Goal: Task Accomplishment & Management: Manage account settings

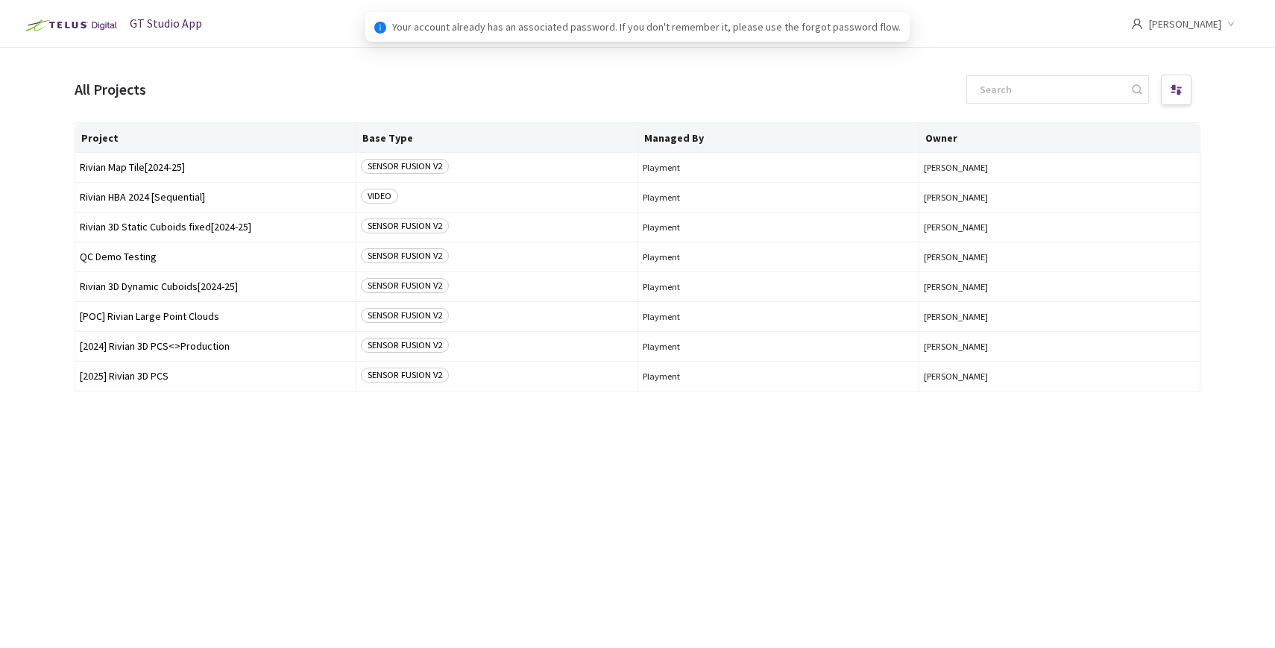
click at [195, 475] on div "Project Base Type Managed By Owner Rivian Map Tile[2024-25] SENSOR FUSION V2 Pl…" at bounding box center [638, 371] width 1126 height 499
click at [163, 351] on span "[2024] Rivian 3D PCS<>Production" at bounding box center [215, 346] width 271 height 11
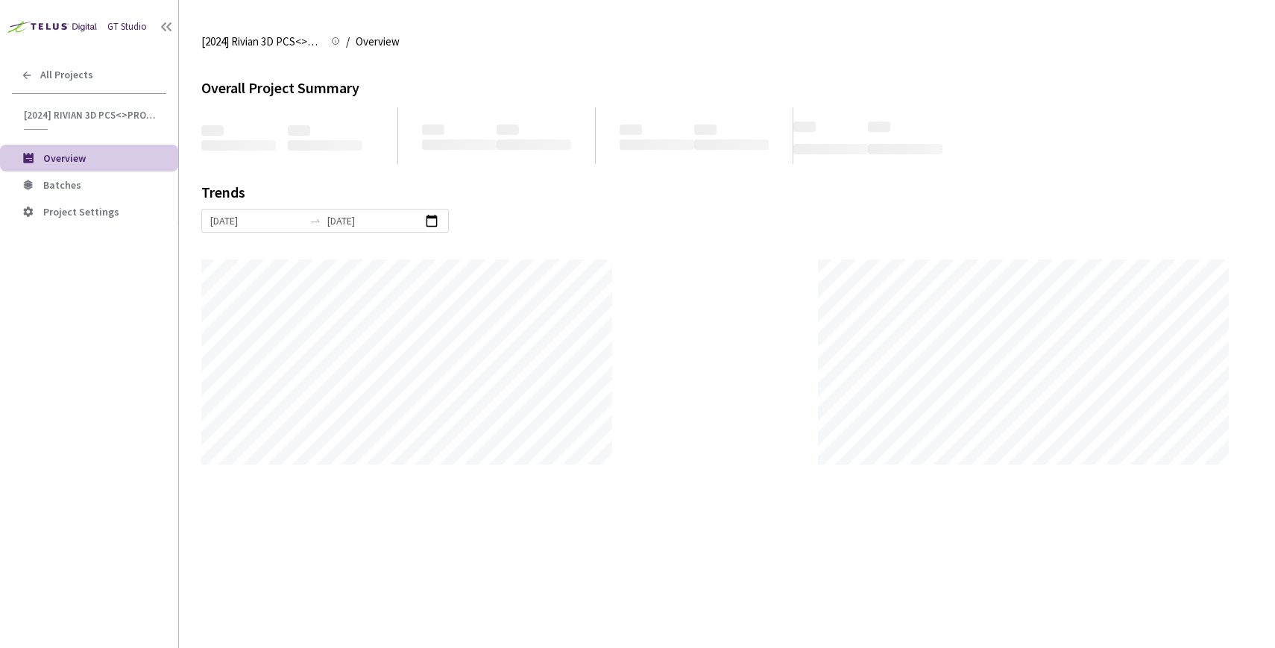
scroll to position [648, 1275]
click at [70, 189] on span "Batches" at bounding box center [62, 184] width 38 height 13
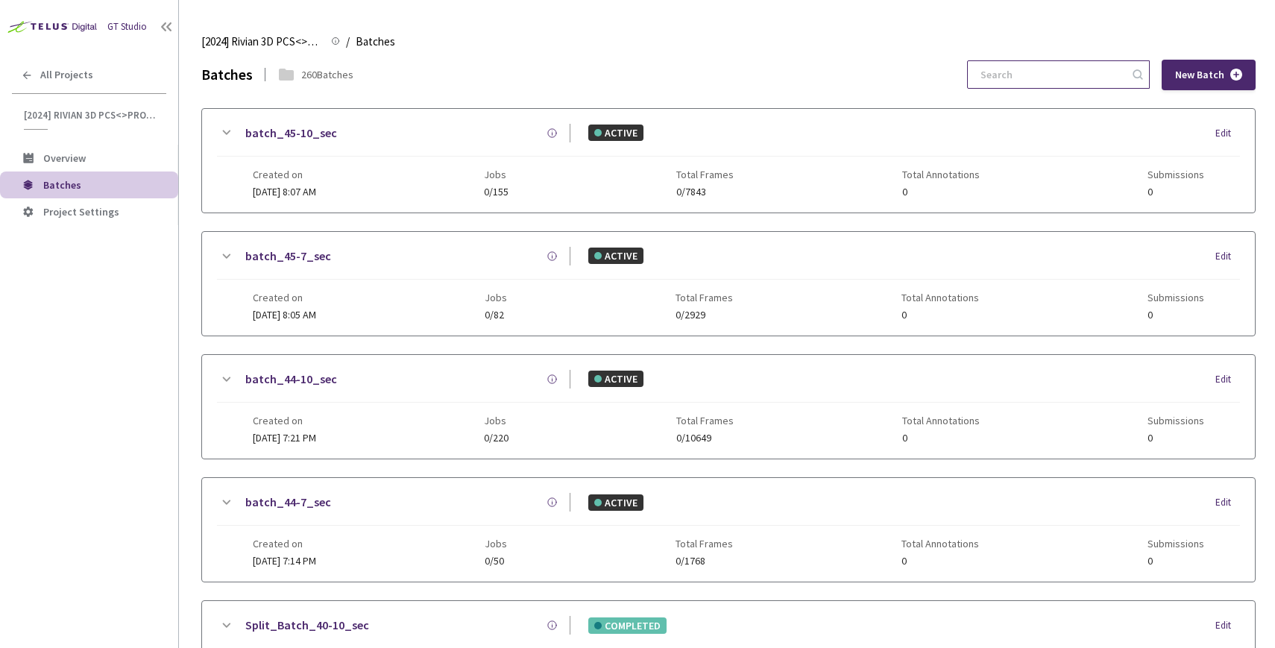
click at [1087, 64] on input at bounding box center [1051, 74] width 159 height 27
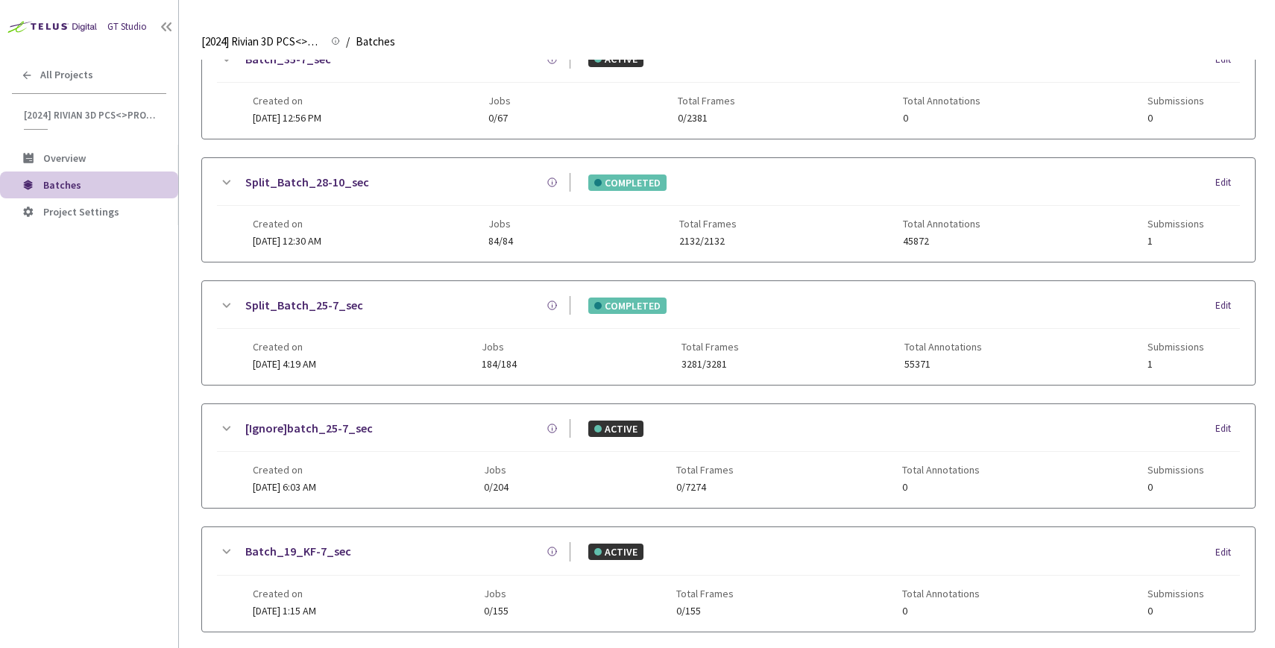
scroll to position [626, 0]
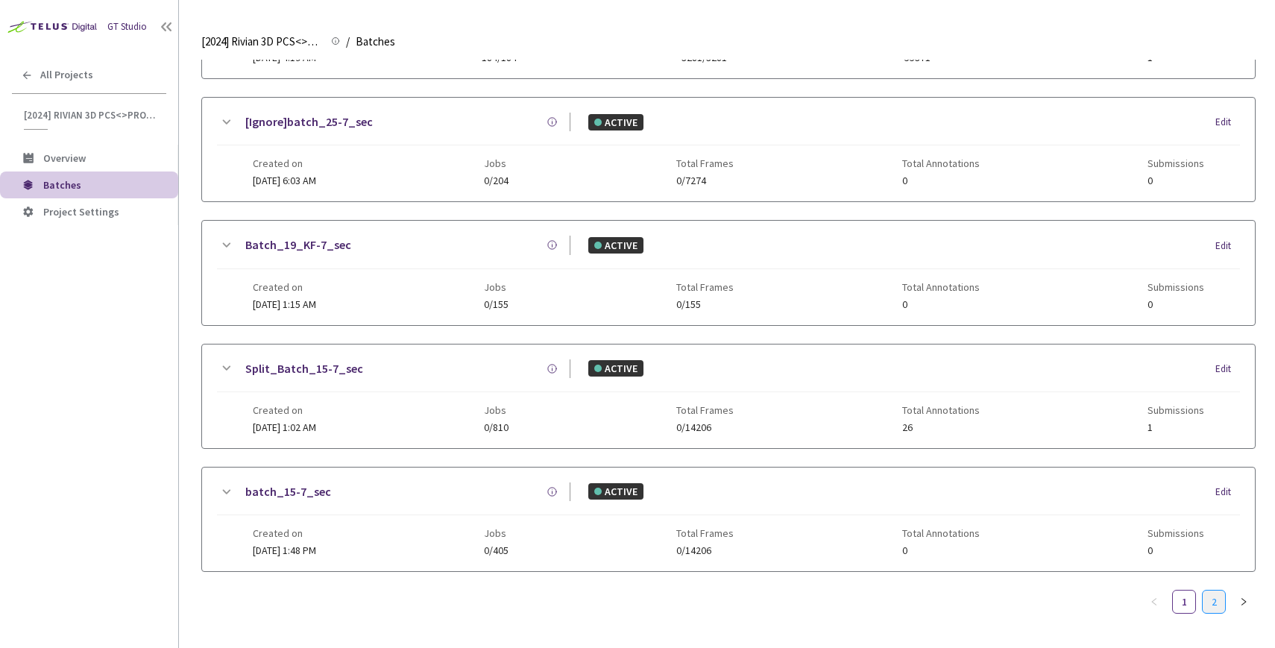
type input "5-7"
click at [1212, 601] on link "2" at bounding box center [1214, 602] width 22 height 22
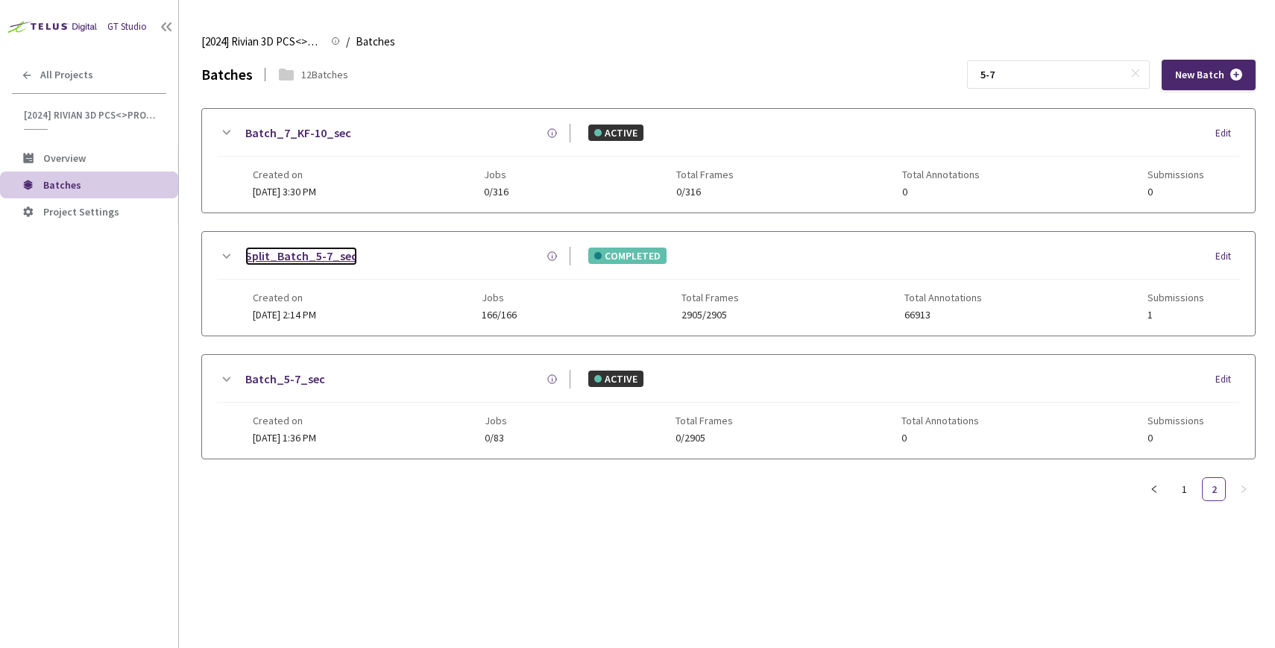
click at [259, 260] on link "Split_Batch_5-7_sec" at bounding box center [301, 256] width 112 height 19
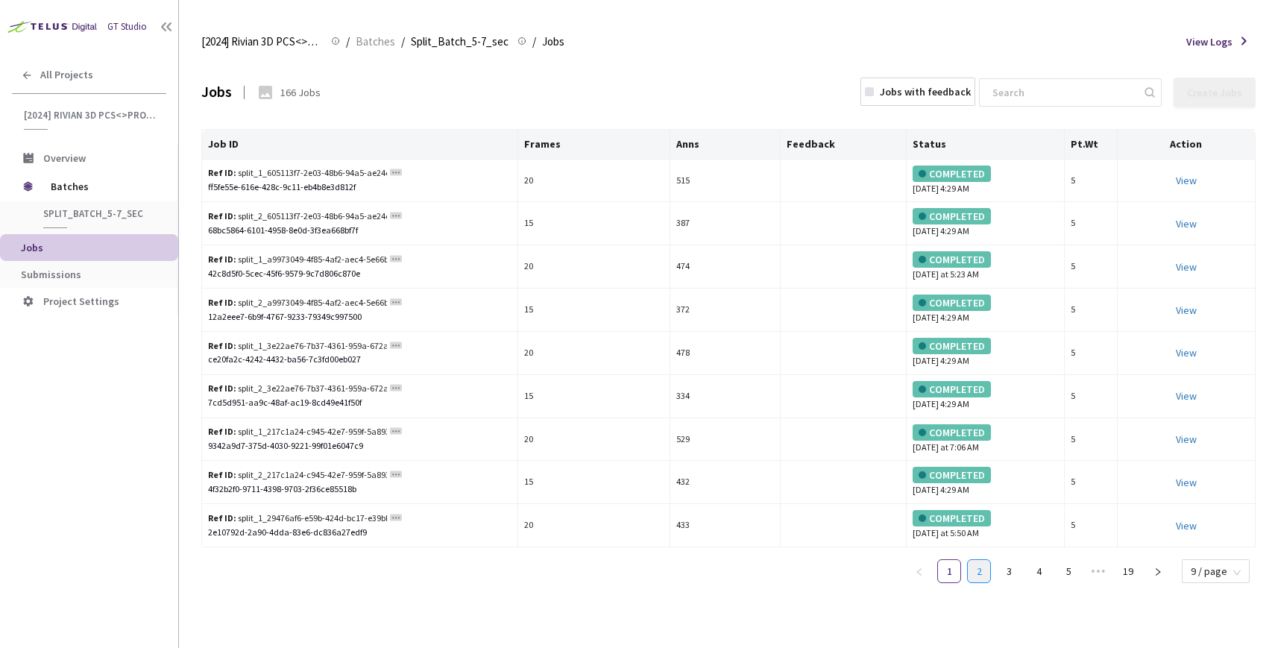
click at [984, 564] on link "2" at bounding box center [979, 571] width 22 height 22
click at [1020, 574] on link "3" at bounding box center [1009, 571] width 22 height 22
click at [1045, 581] on link "4" at bounding box center [1039, 571] width 22 height 22
click at [1067, 578] on link "6" at bounding box center [1069, 571] width 22 height 22
click at [1157, 568] on icon "right" at bounding box center [1158, 572] width 9 height 9
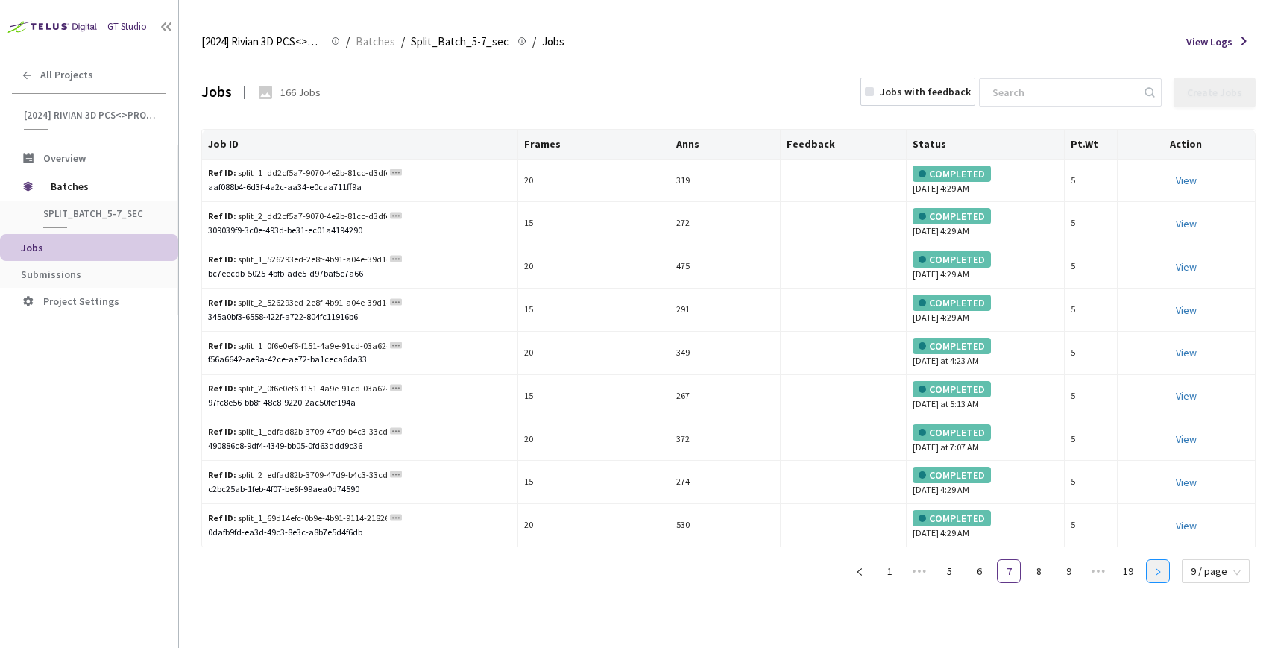
click at [1157, 568] on icon "right" at bounding box center [1158, 572] width 9 height 9
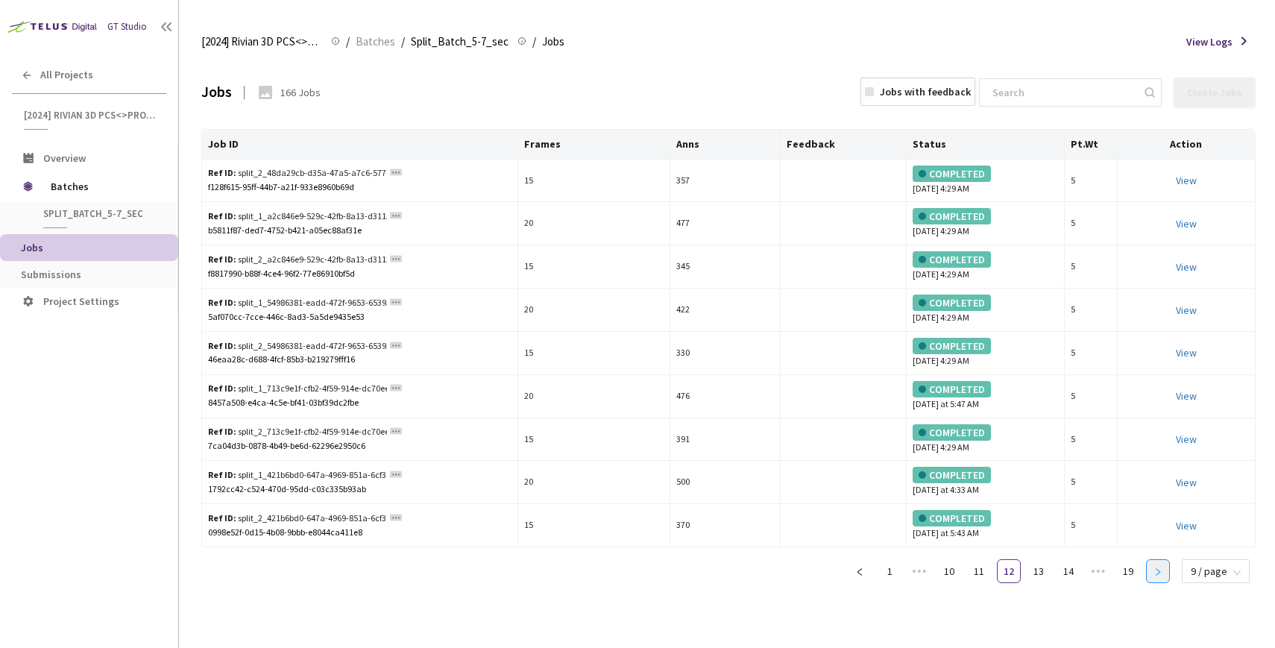
click at [1157, 568] on icon "right" at bounding box center [1158, 572] width 9 height 9
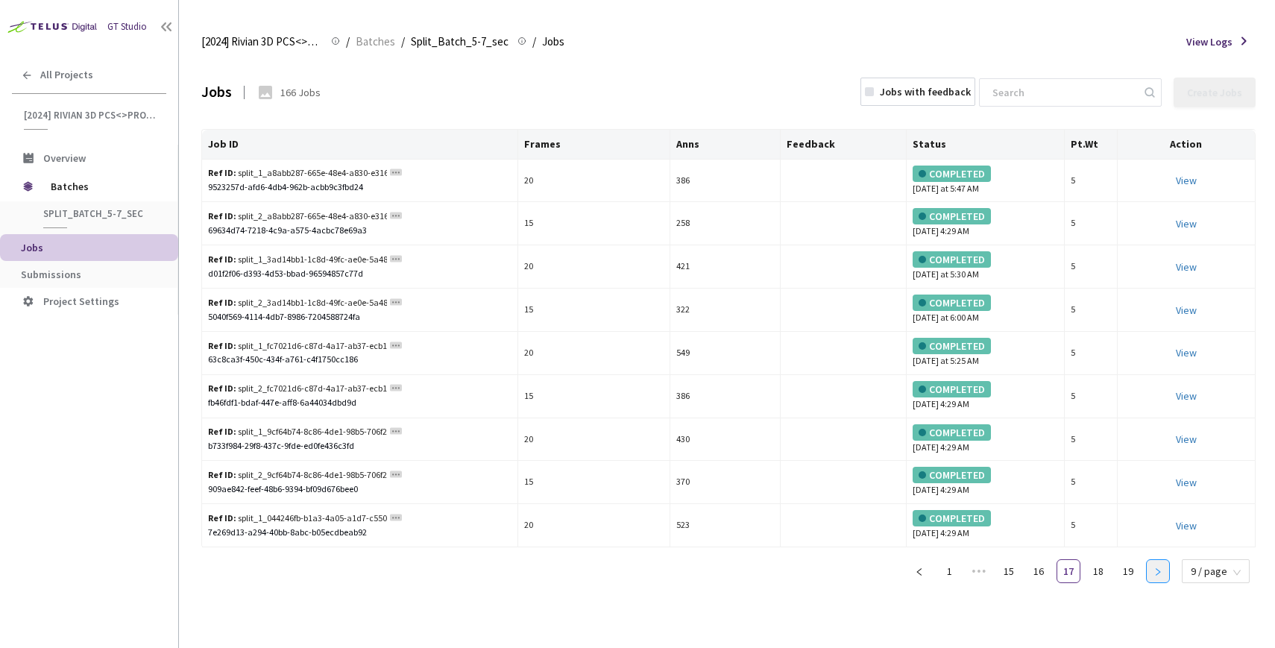
click at [1157, 568] on icon "right" at bounding box center [1158, 572] width 9 height 9
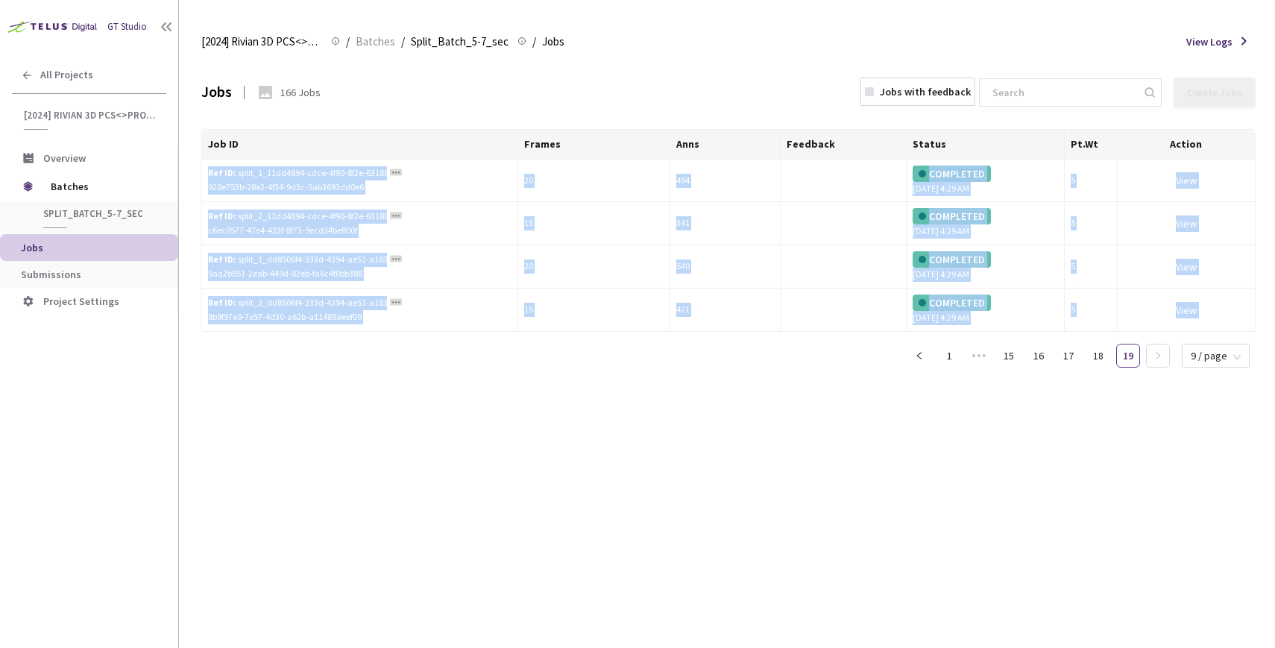
click at [1157, 568] on div "Jobs 166 Jobs Jobs with feedback Create Jobs Job ID Frames Anns Feedback Status…" at bounding box center [728, 354] width 1055 height 588
click at [380, 45] on span "Batches" at bounding box center [376, 42] width 40 height 18
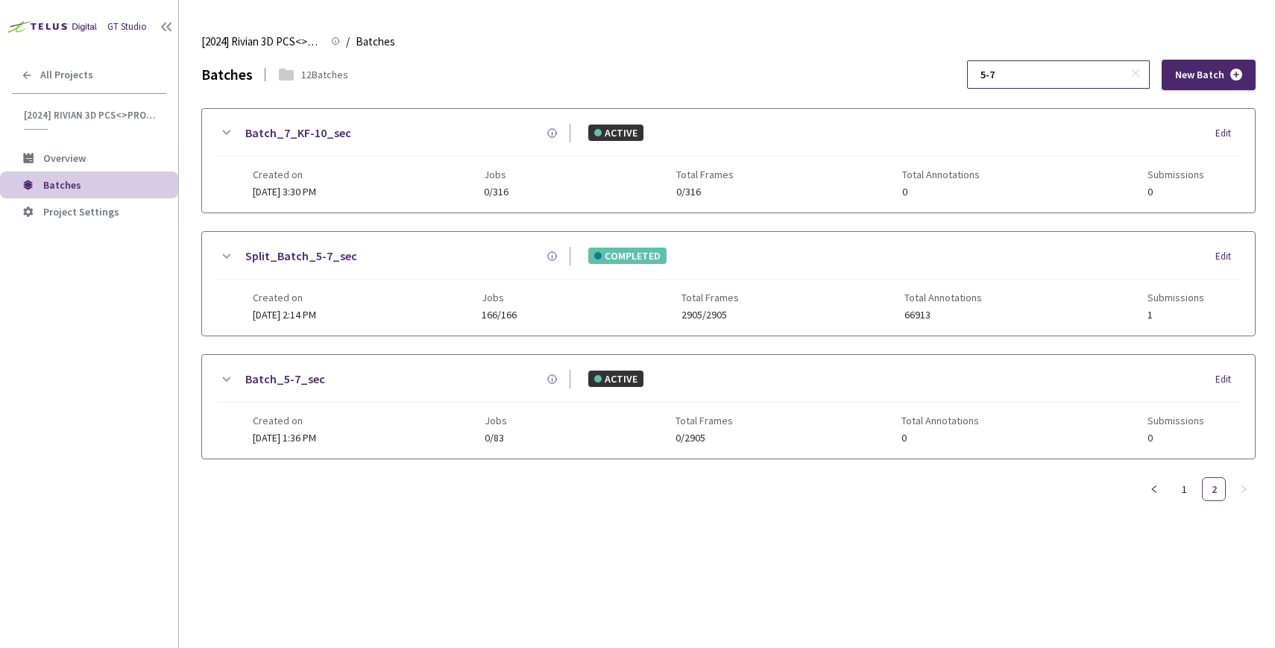
click at [1064, 78] on input "5-7" at bounding box center [1051, 74] width 159 height 27
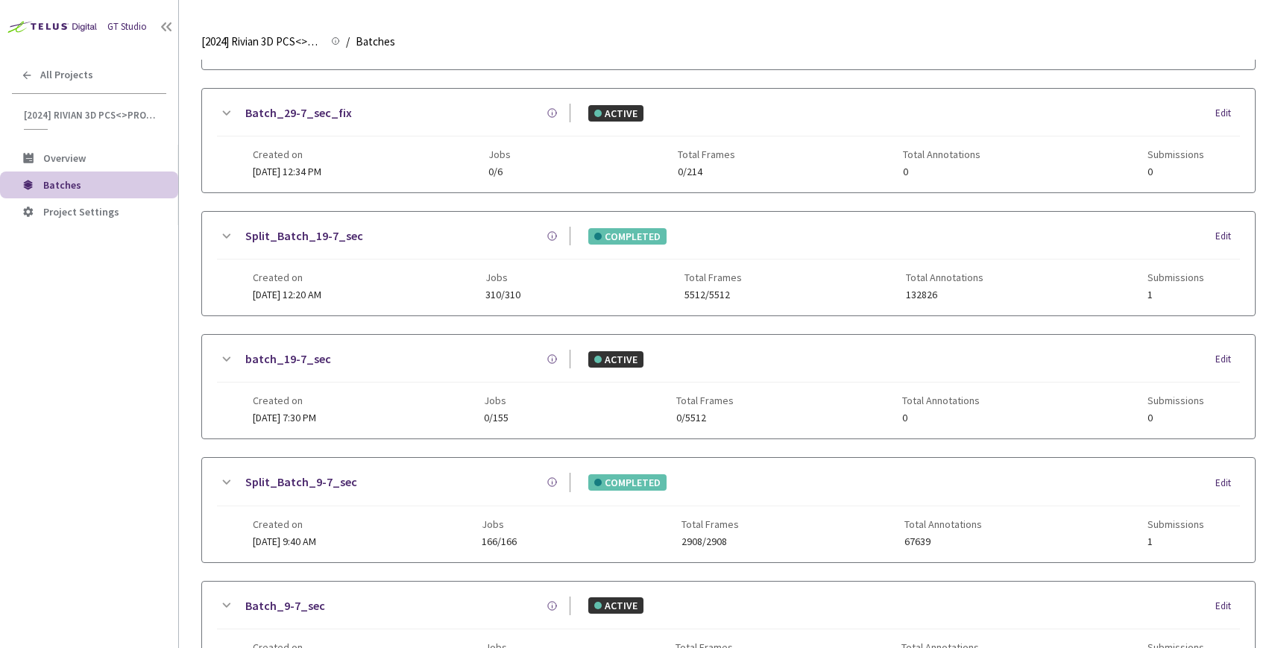
scroll to position [503, 0]
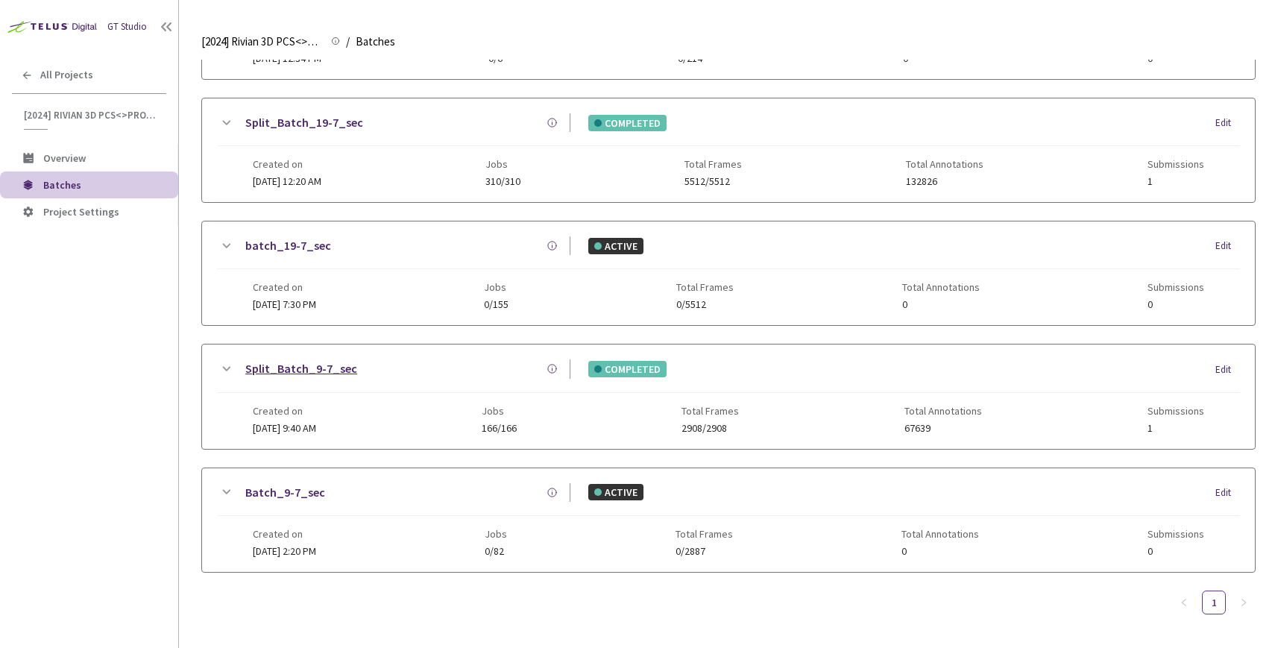
type input "9-7"
click at [298, 371] on link "Split_Batch_9-7_sec" at bounding box center [301, 368] width 112 height 19
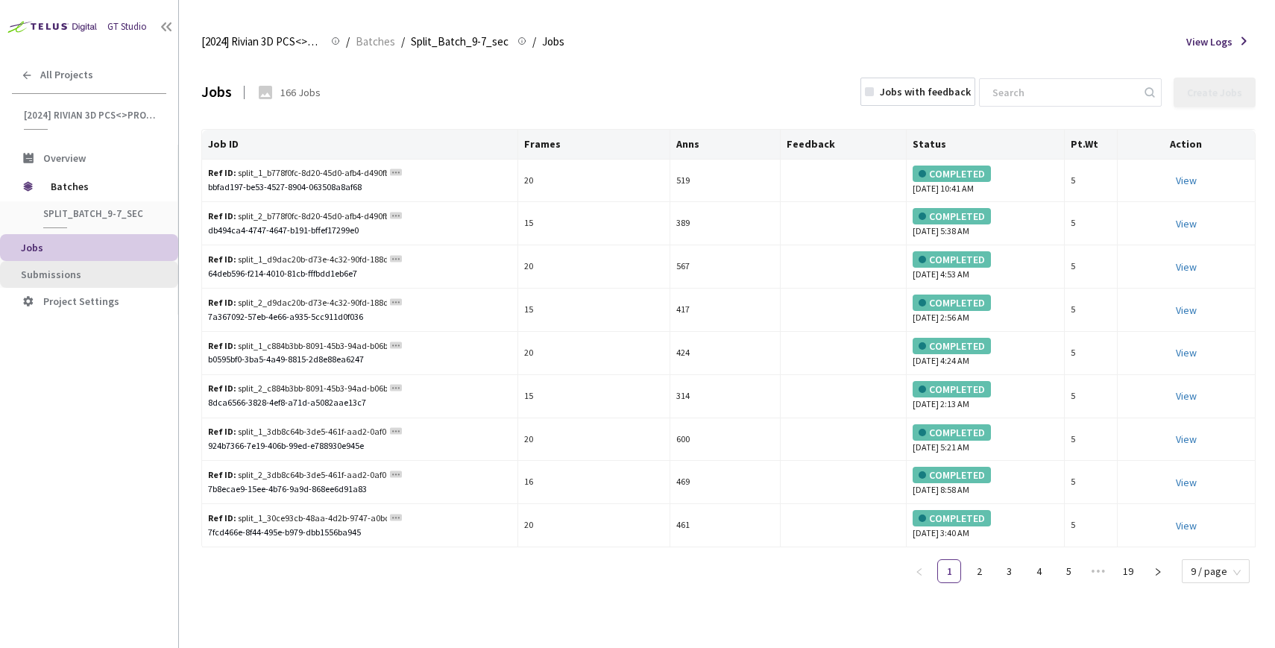
click at [76, 276] on span "Submissions" at bounding box center [51, 274] width 60 height 13
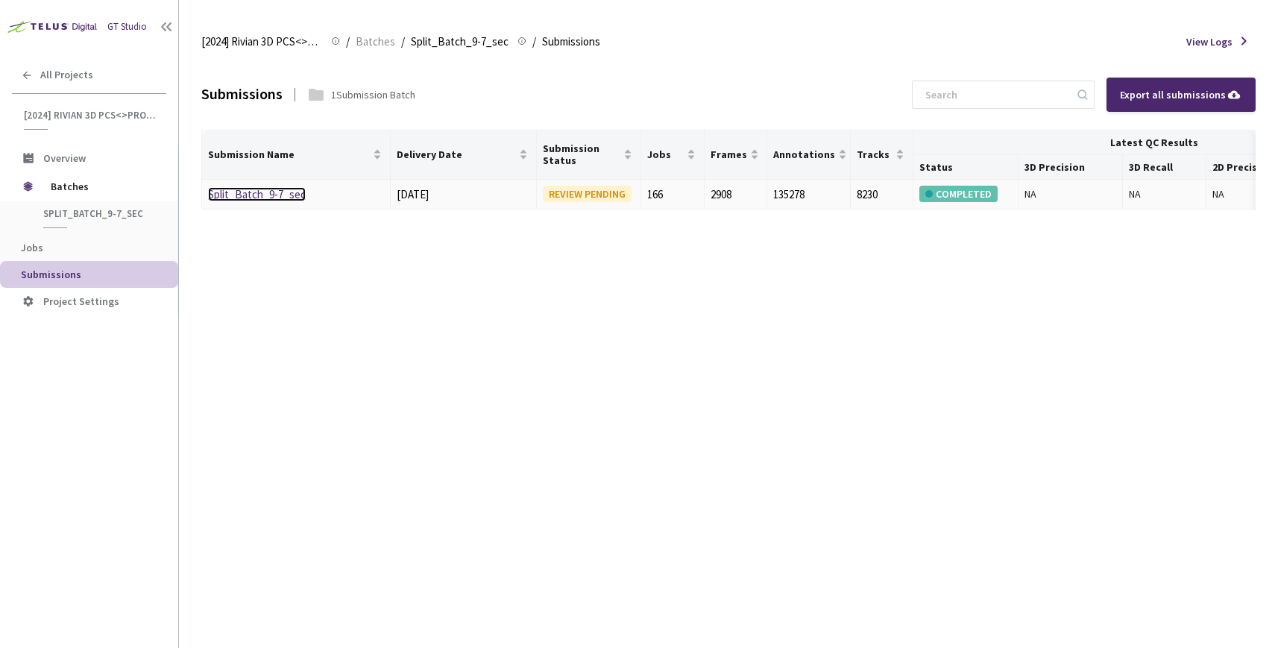
click at [265, 198] on link "Split_Batch_9-7_sec" at bounding box center [257, 194] width 98 height 14
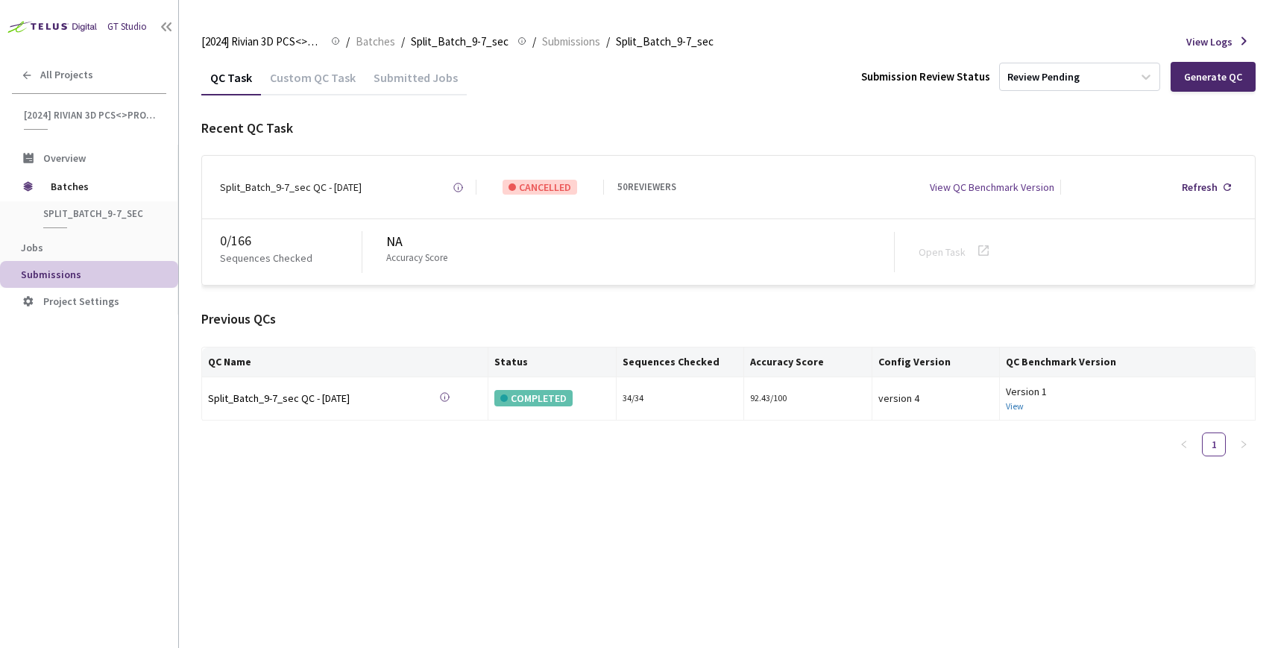
click at [315, 81] on div "Custom QC Task" at bounding box center [313, 82] width 104 height 25
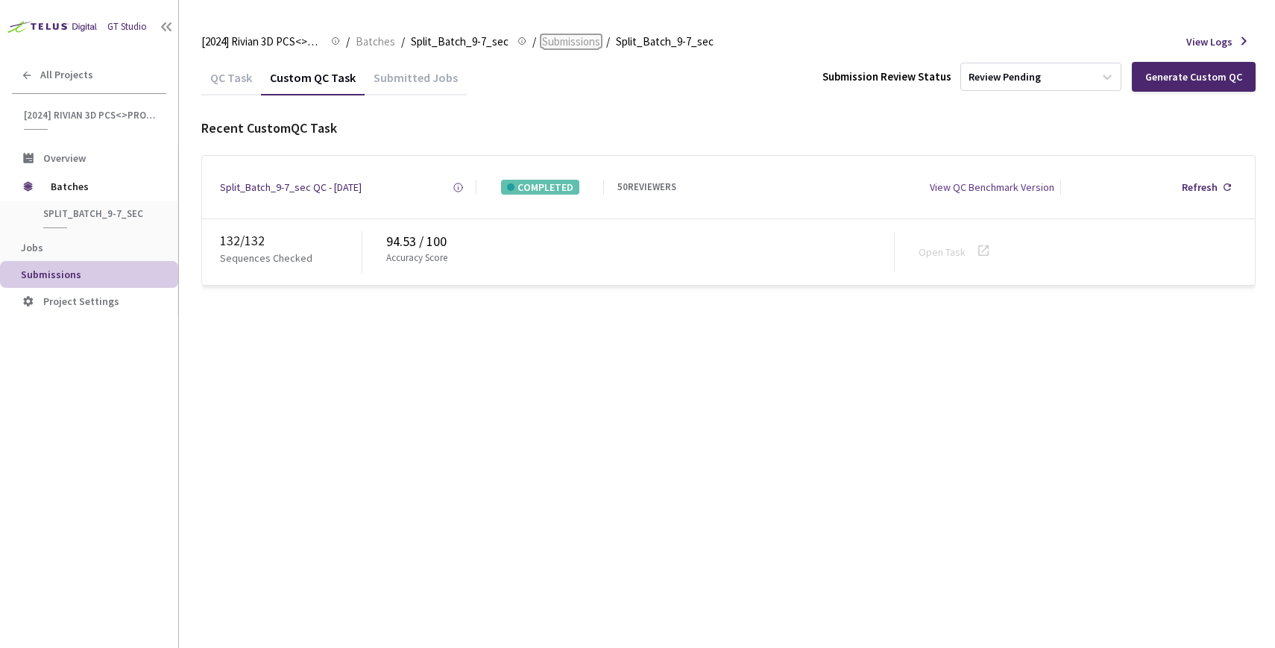
click at [552, 47] on span "Submissions" at bounding box center [571, 42] width 58 height 18
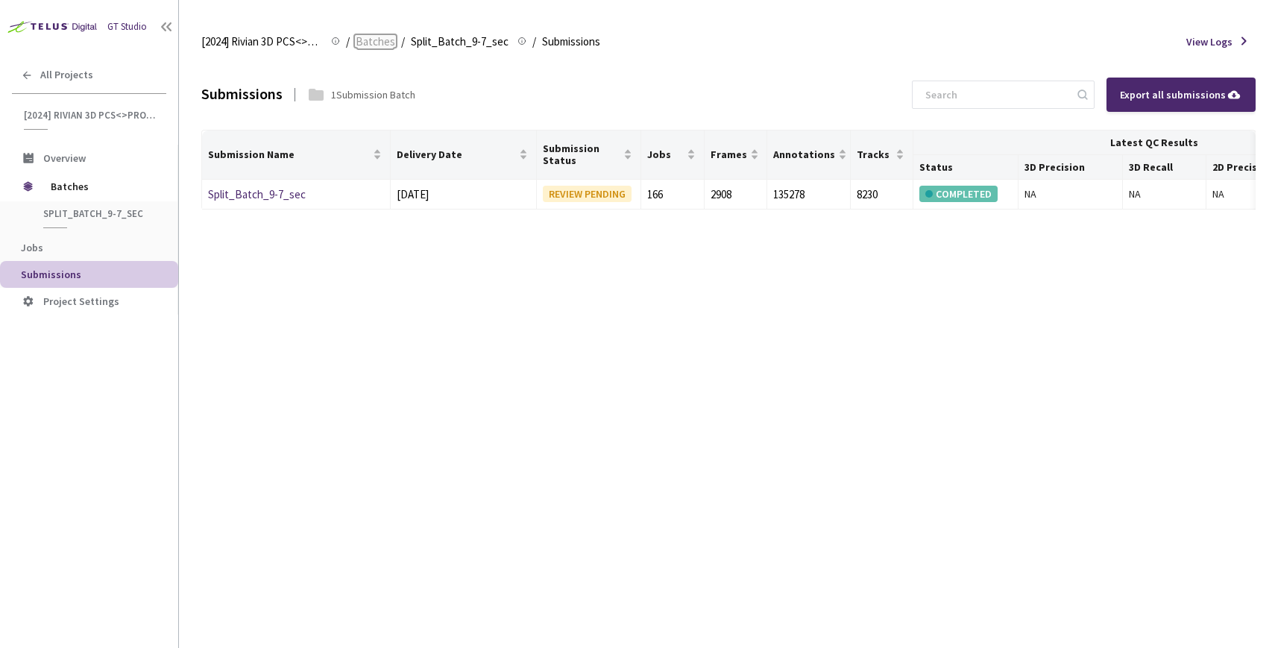
click at [358, 43] on span "Batches" at bounding box center [376, 42] width 40 height 18
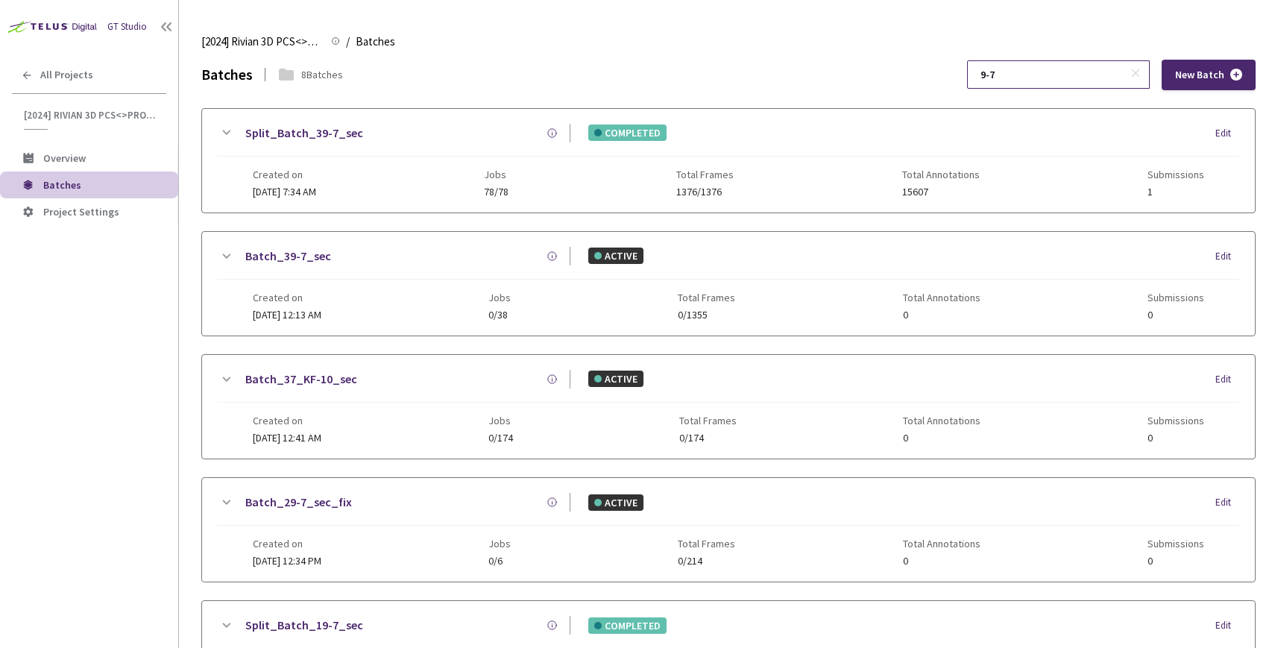
click at [1115, 71] on input "9-7" at bounding box center [1051, 74] width 159 height 27
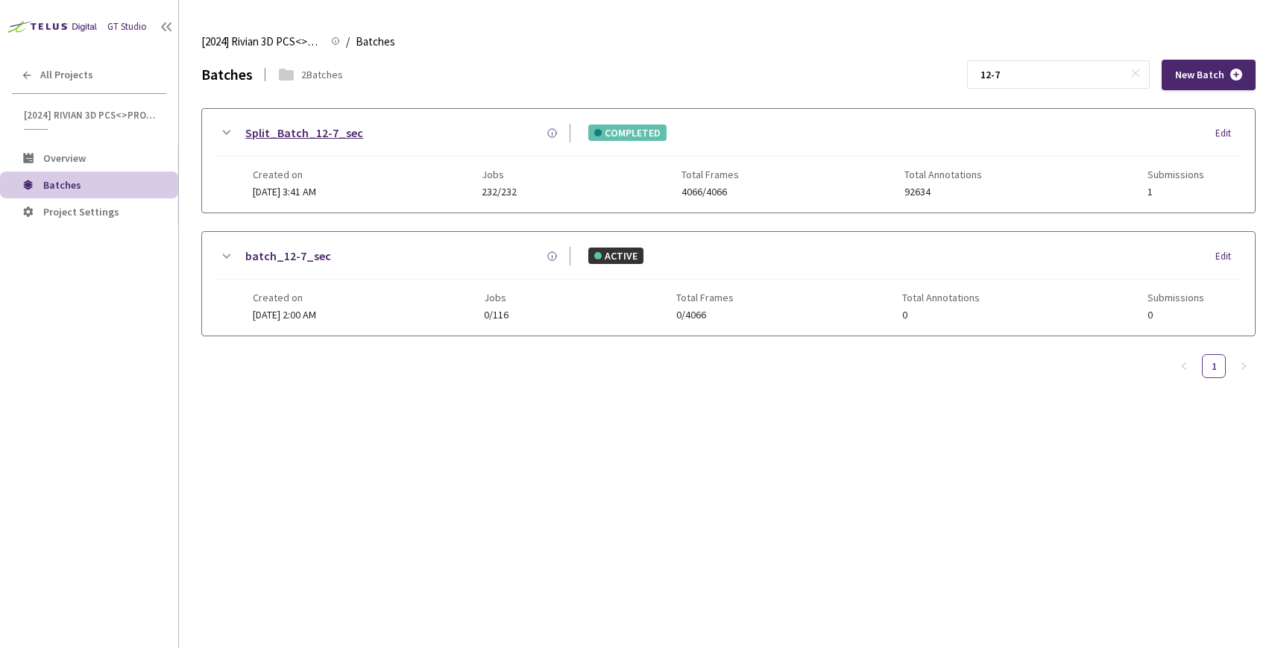
type input "12-7"
click at [318, 140] on link "Split_Batch_12-7_sec" at bounding box center [304, 133] width 118 height 19
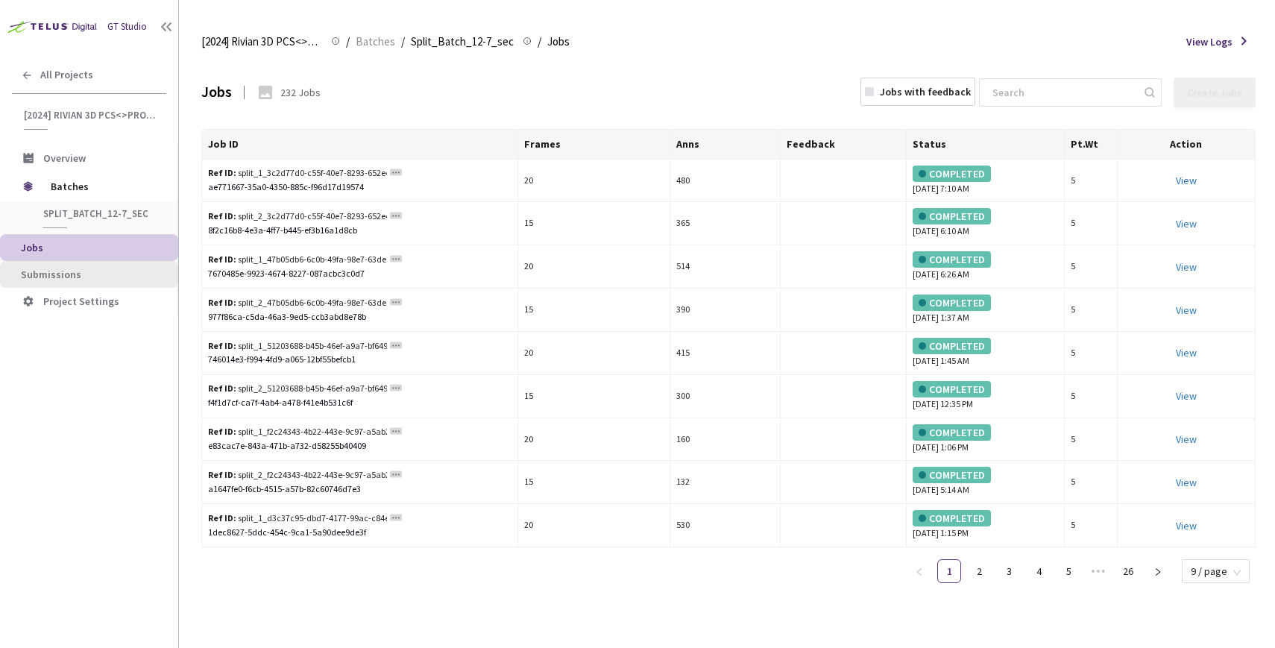
click at [37, 278] on span "Submissions" at bounding box center [51, 274] width 60 height 13
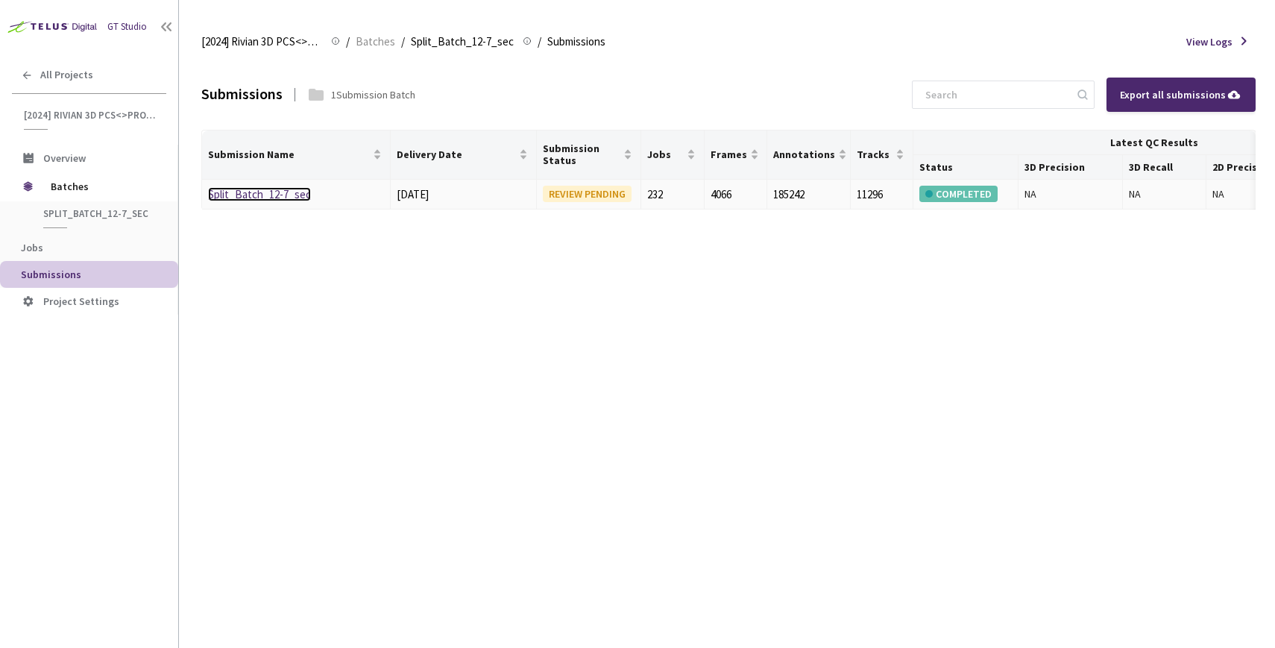
click at [298, 195] on link "Split_Batch_12-7_sec" at bounding box center [259, 194] width 103 height 14
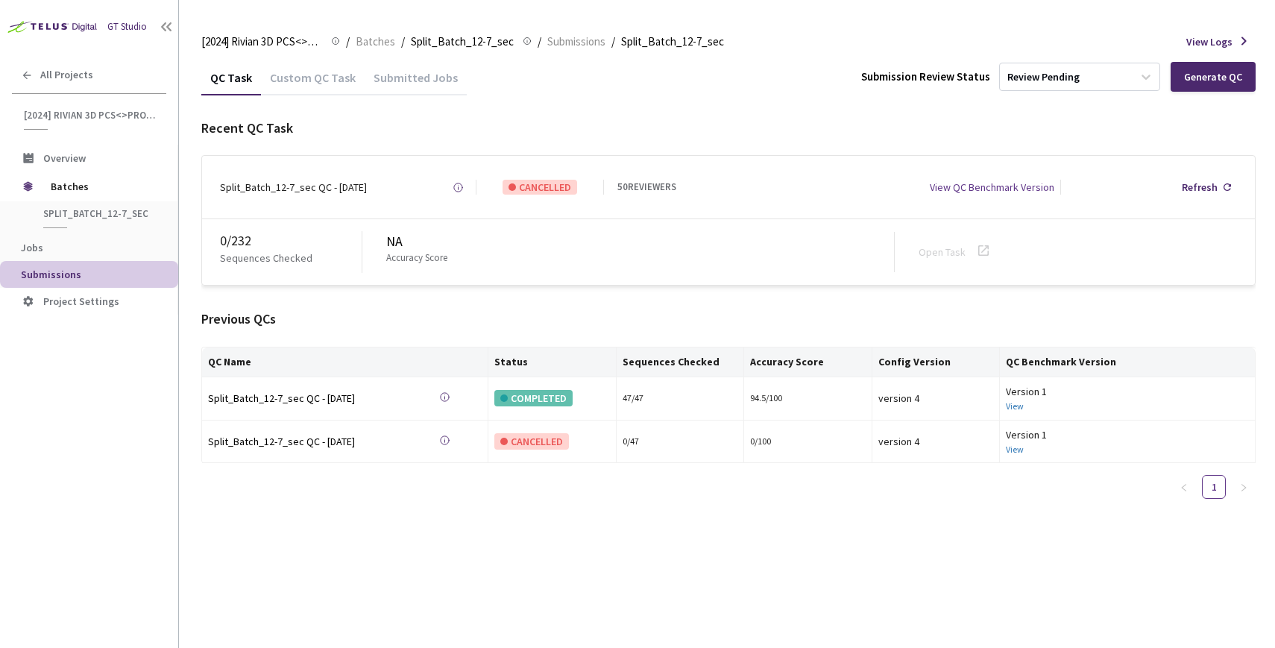
click at [309, 87] on div "Custom QC Task" at bounding box center [313, 82] width 104 height 25
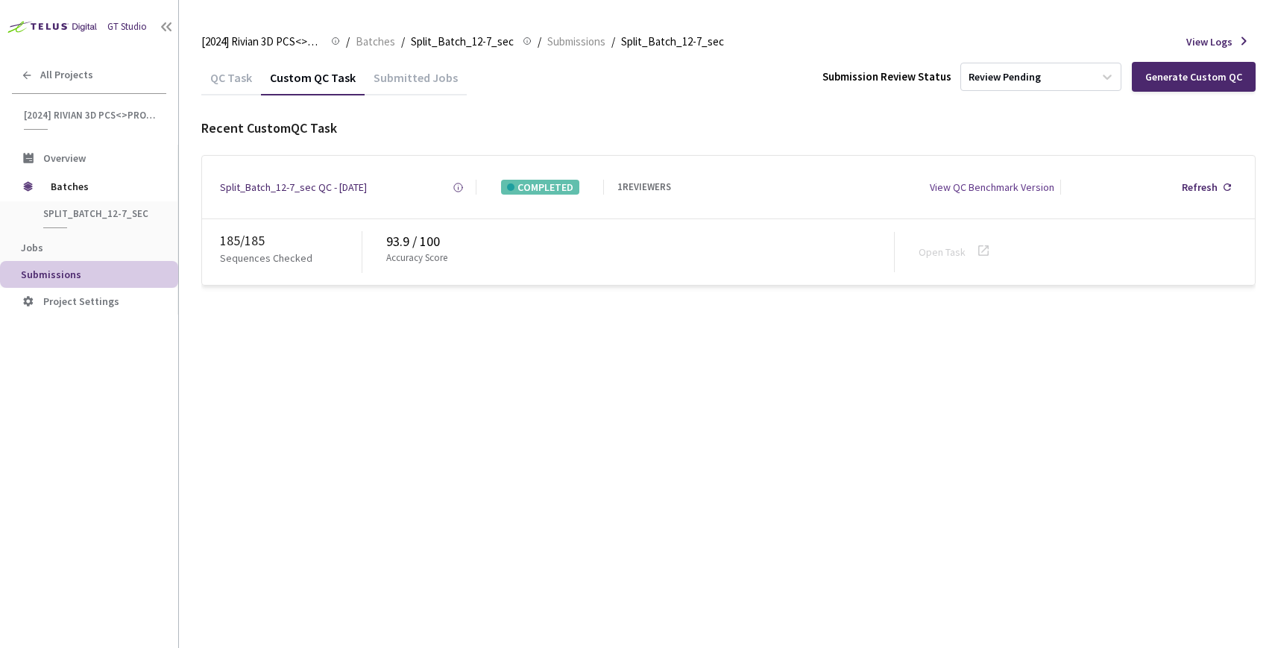
click at [427, 403] on div "QC Task Custom QC Task Submitted Jobs Submission Review Status Review Pending G…" at bounding box center [728, 354] width 1055 height 588
click at [371, 48] on span "Batches" at bounding box center [376, 42] width 40 height 18
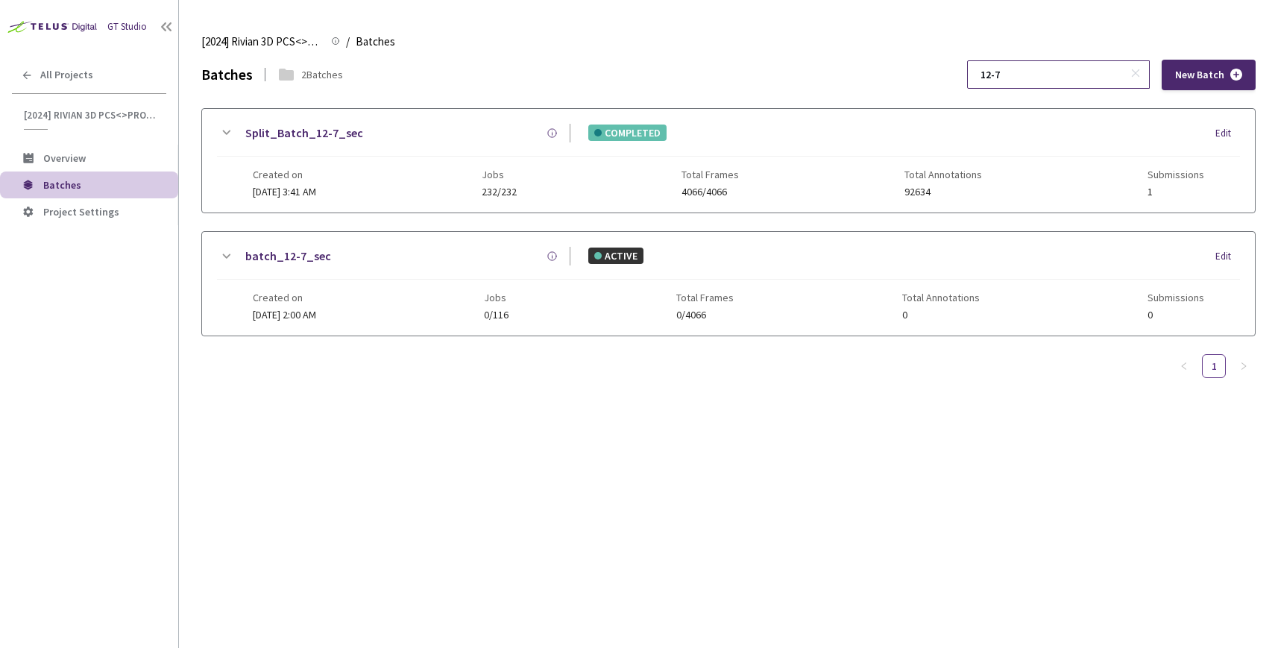
click at [1066, 79] on input "12-7" at bounding box center [1051, 74] width 159 height 27
type input "19-7"
click at [382, 474] on div "Batches 2 Batches 19-7 New Batch Split_Batch_19-7_sec COMPLETED Edit Created on…" at bounding box center [728, 354] width 1055 height 588
